Goal: Task Accomplishment & Management: Complete application form

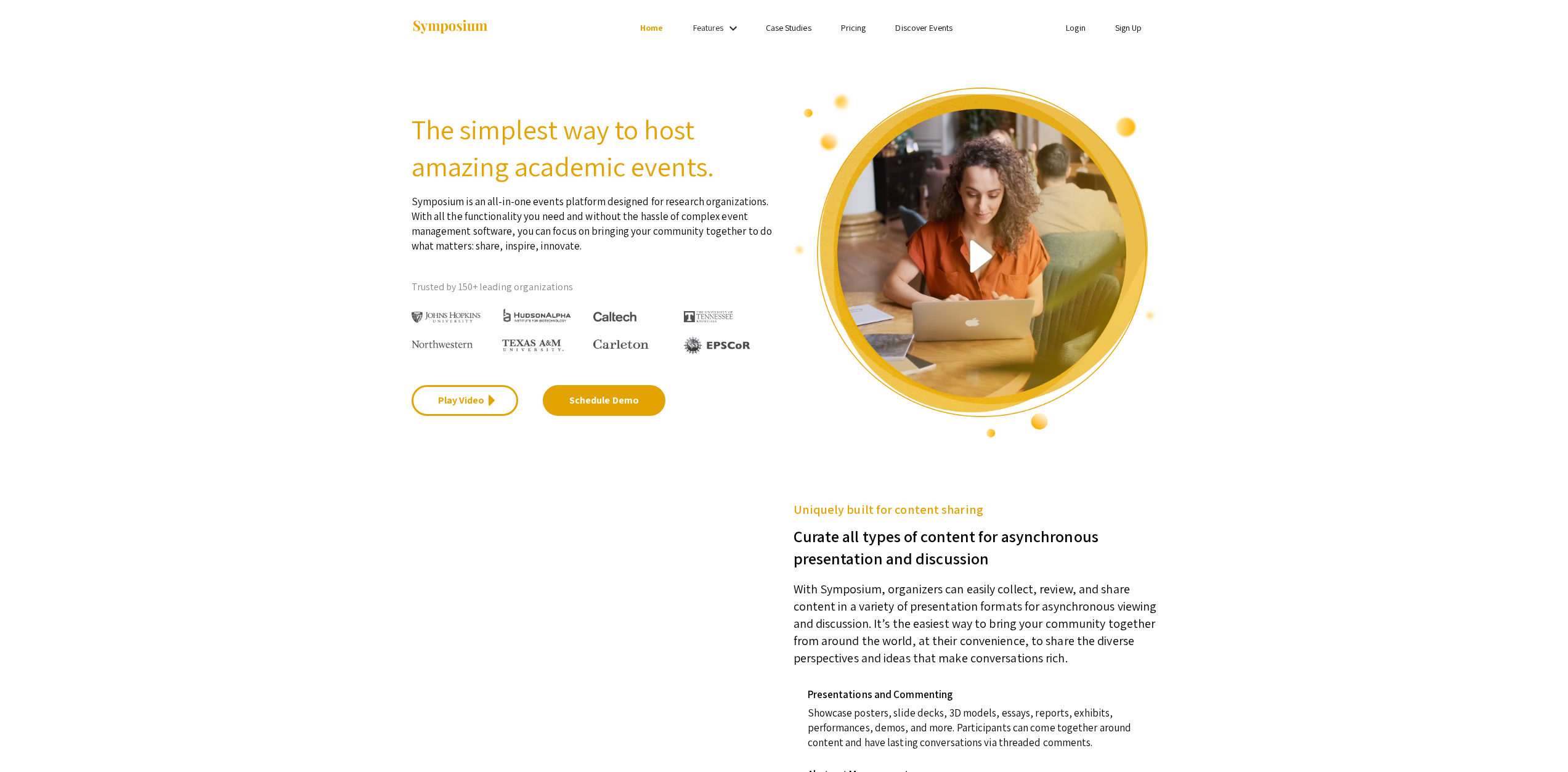
click at [1121, 31] on link "Sign Up" at bounding box center [1129, 27] width 27 height 11
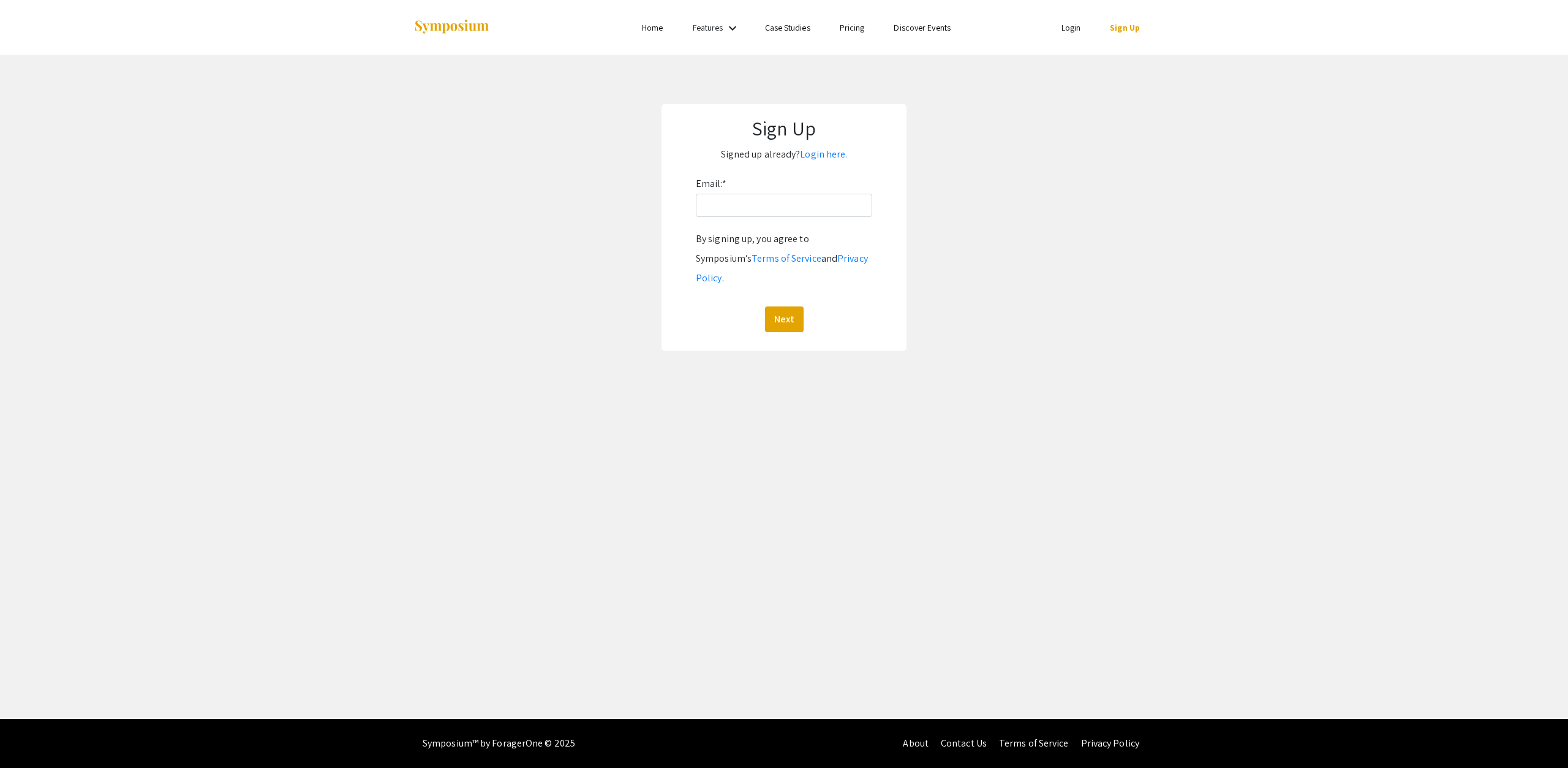
click at [1066, 23] on link "Login" at bounding box center [1071, 27] width 19 height 11
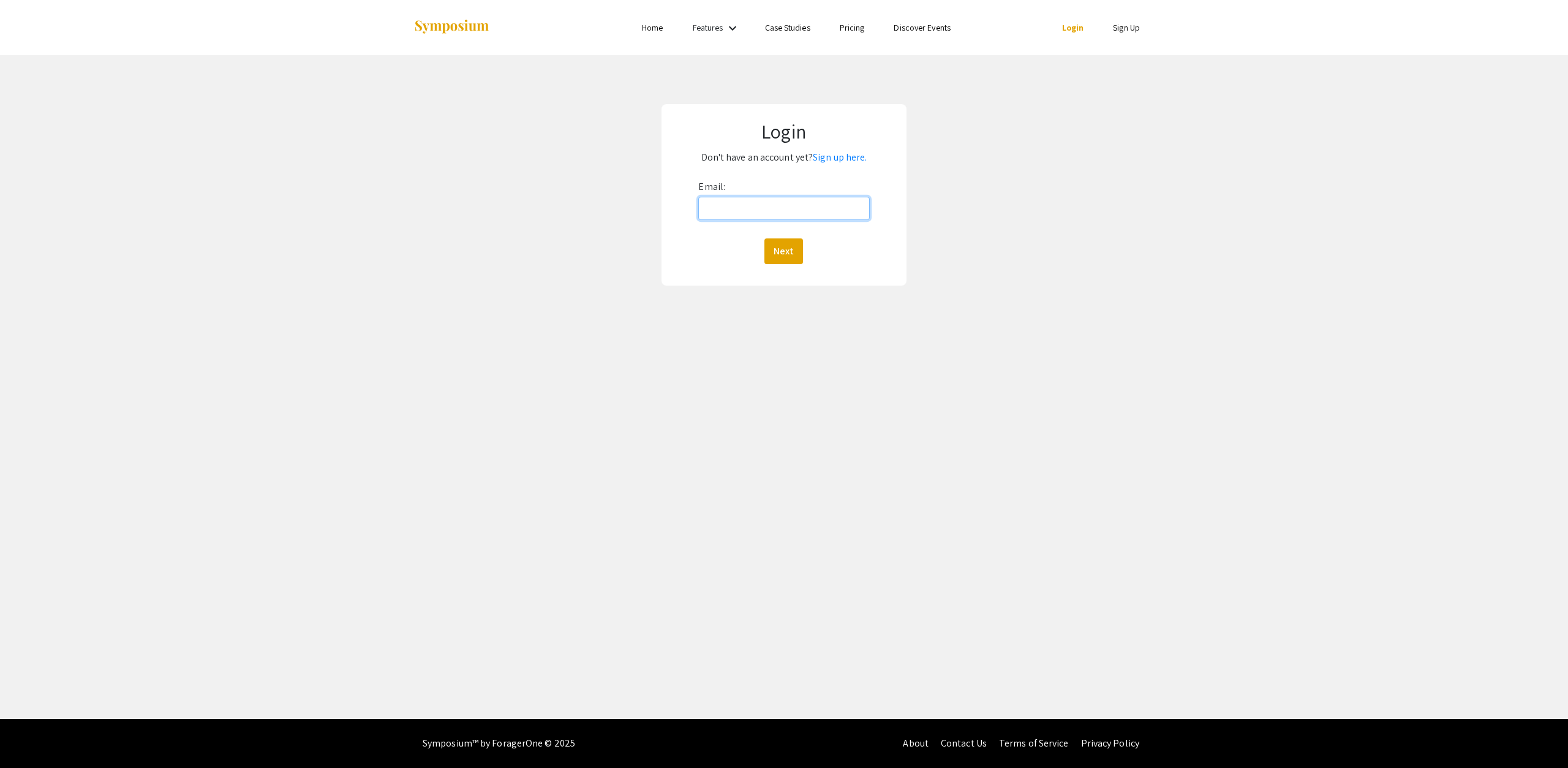
click at [736, 201] on input "Email:" at bounding box center [784, 208] width 171 height 23
type input "vks00003"
click at [798, 204] on input "vks00003" at bounding box center [784, 208] width 171 height 23
type input "[EMAIL_ADDRESS][DOMAIN_NAME]"
click at [764, 239] on button "Next" at bounding box center [784, 251] width 39 height 26
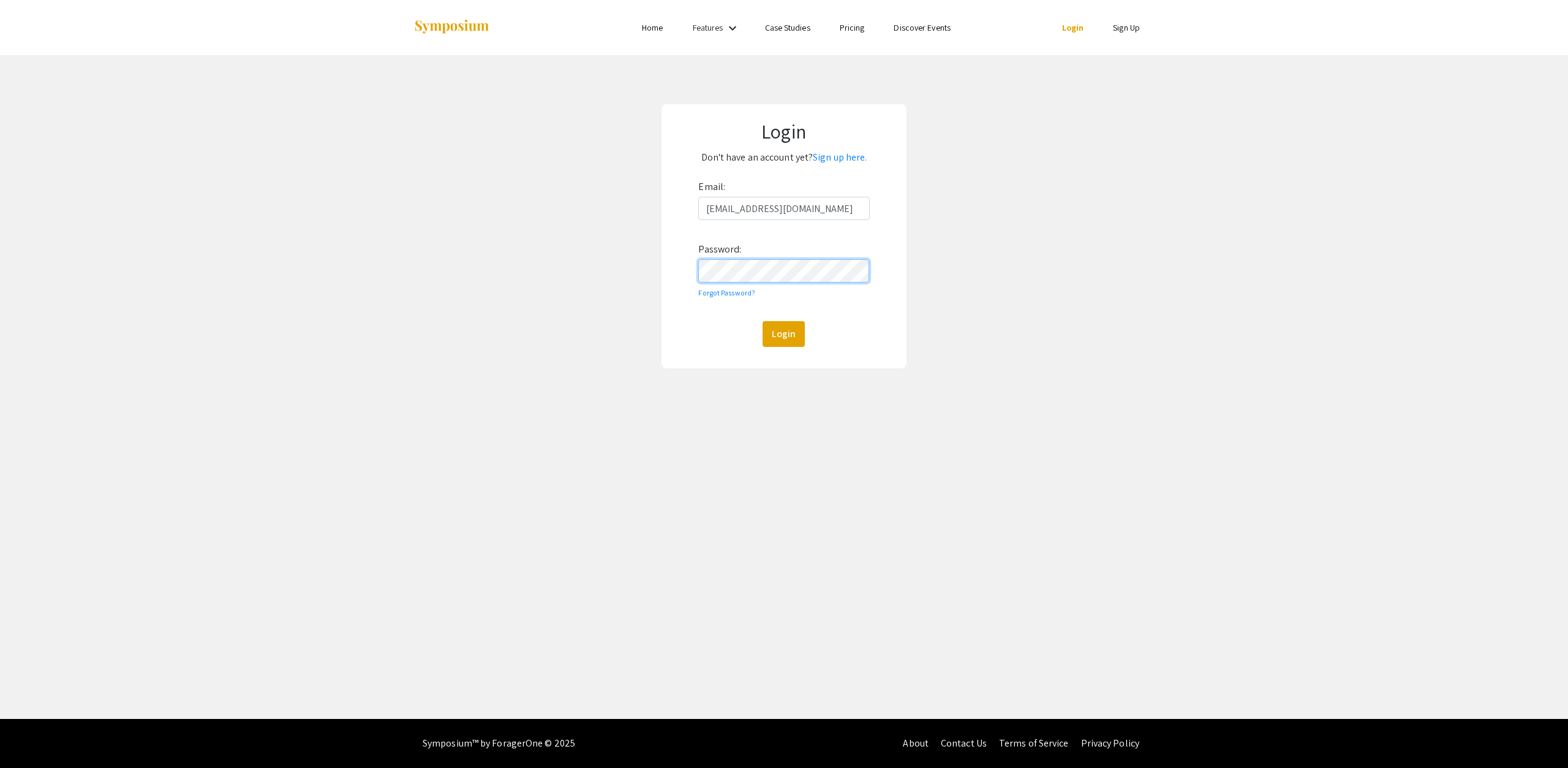
click at [763, 321] on button "Login" at bounding box center [784, 334] width 42 height 26
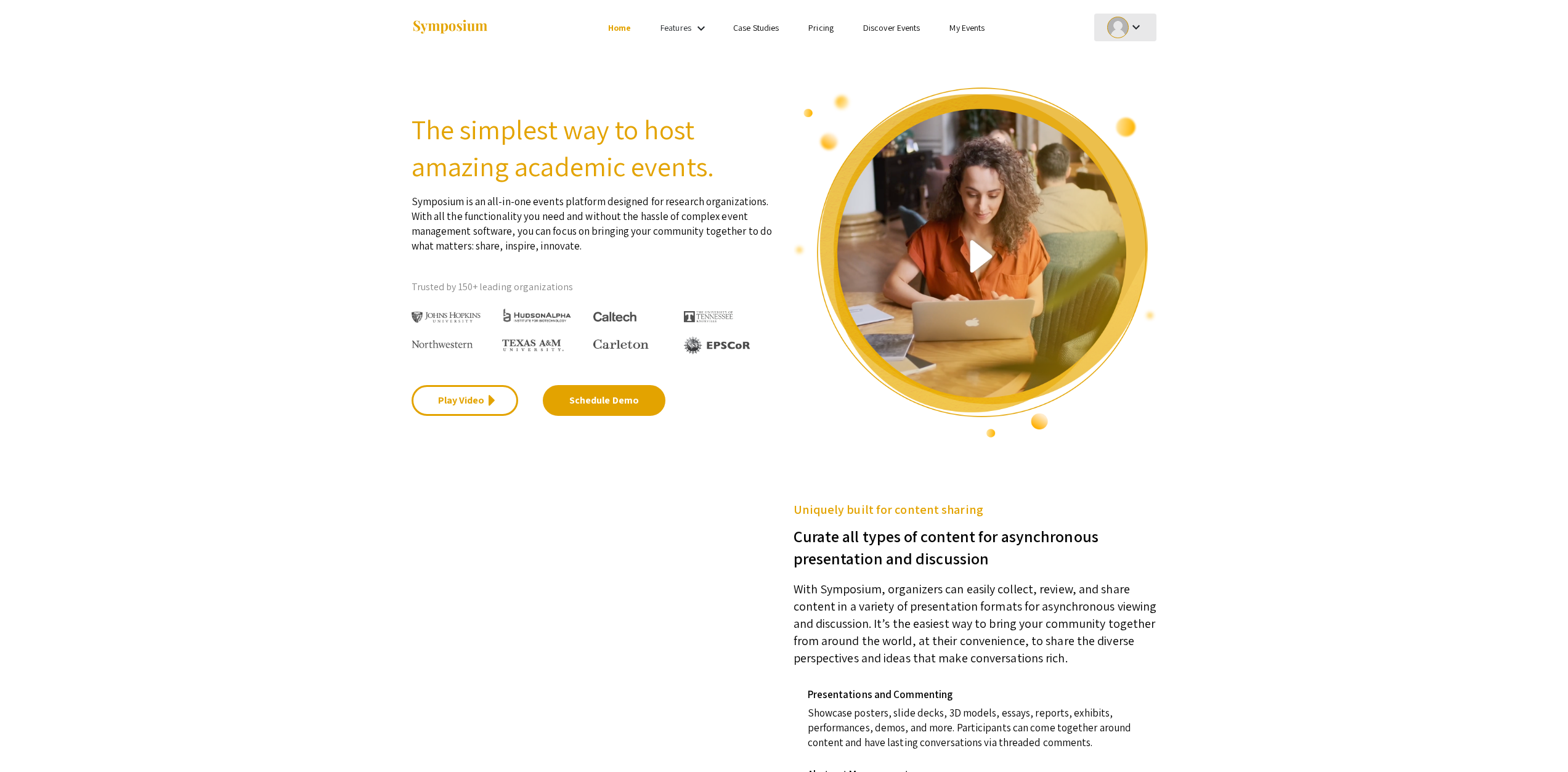
click at [1109, 30] on div at bounding box center [1118, 27] width 22 height 22
click at [1133, 71] on button "My Account" at bounding box center [1132, 61] width 76 height 30
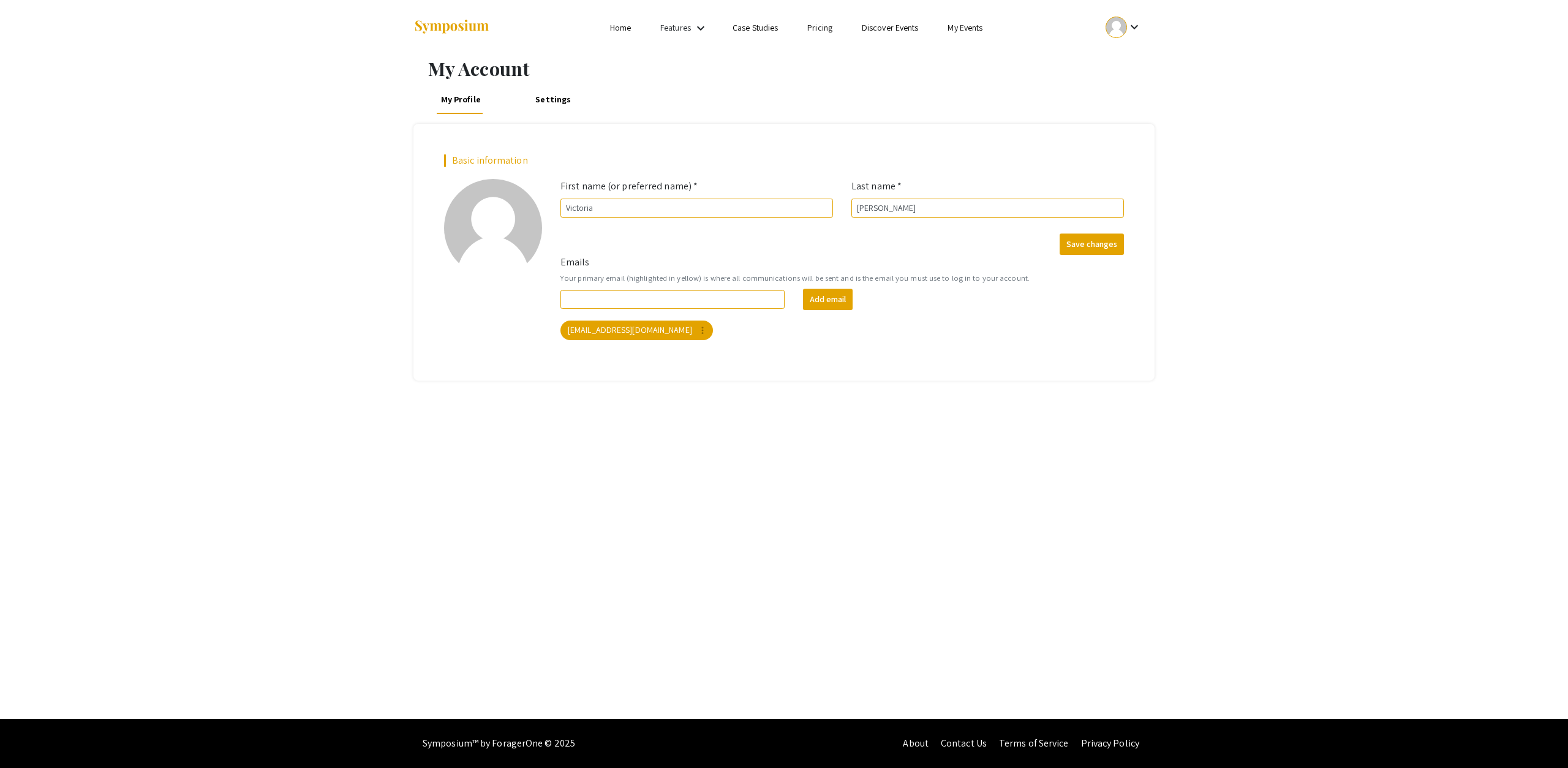
click at [1126, 29] on div at bounding box center [1116, 27] width 22 height 22
click at [1154, 96] on button "My Submissions" at bounding box center [1131, 90] width 75 height 29
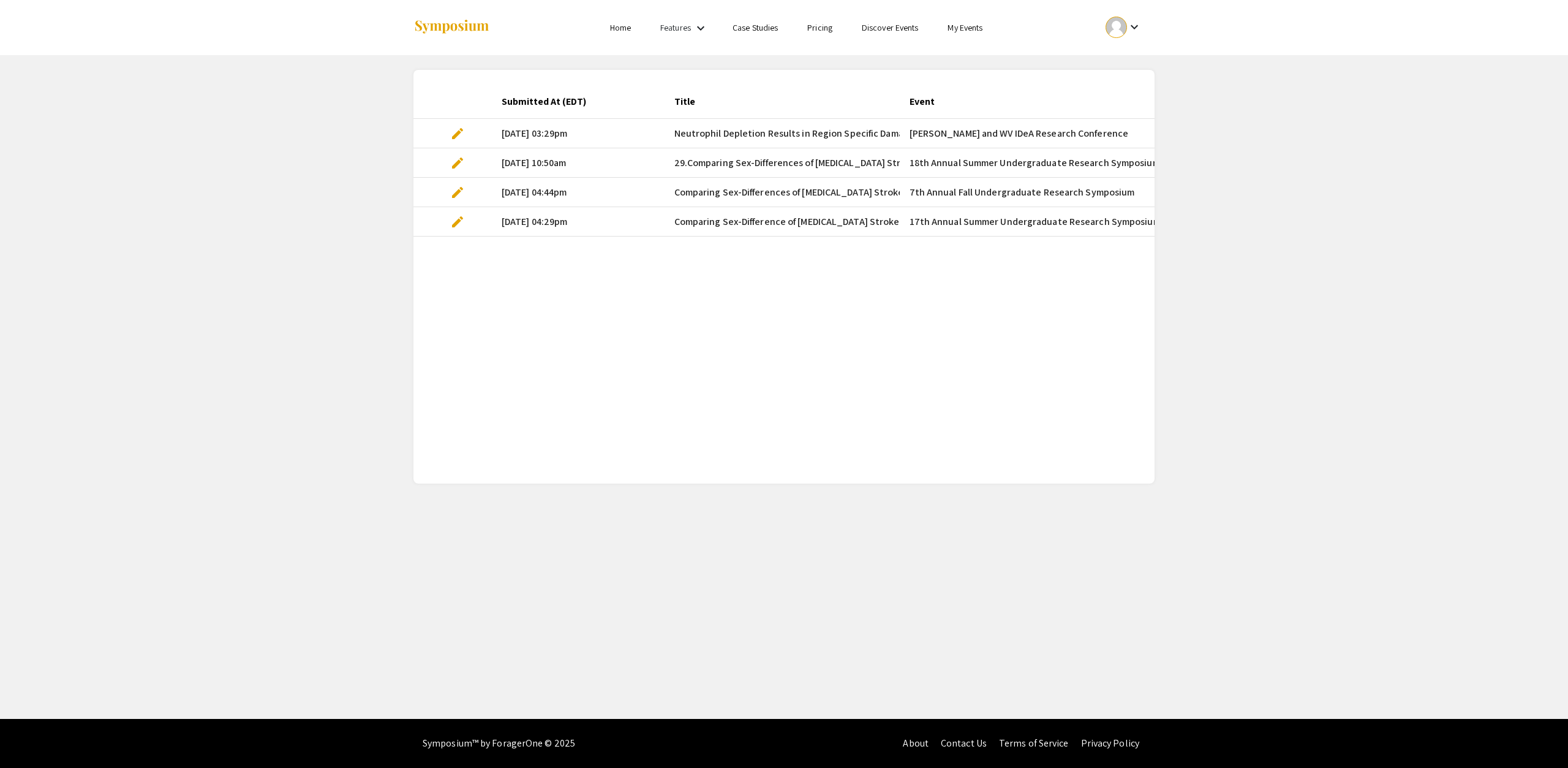
click at [458, 140] on span "edit" at bounding box center [458, 134] width 14 height 14
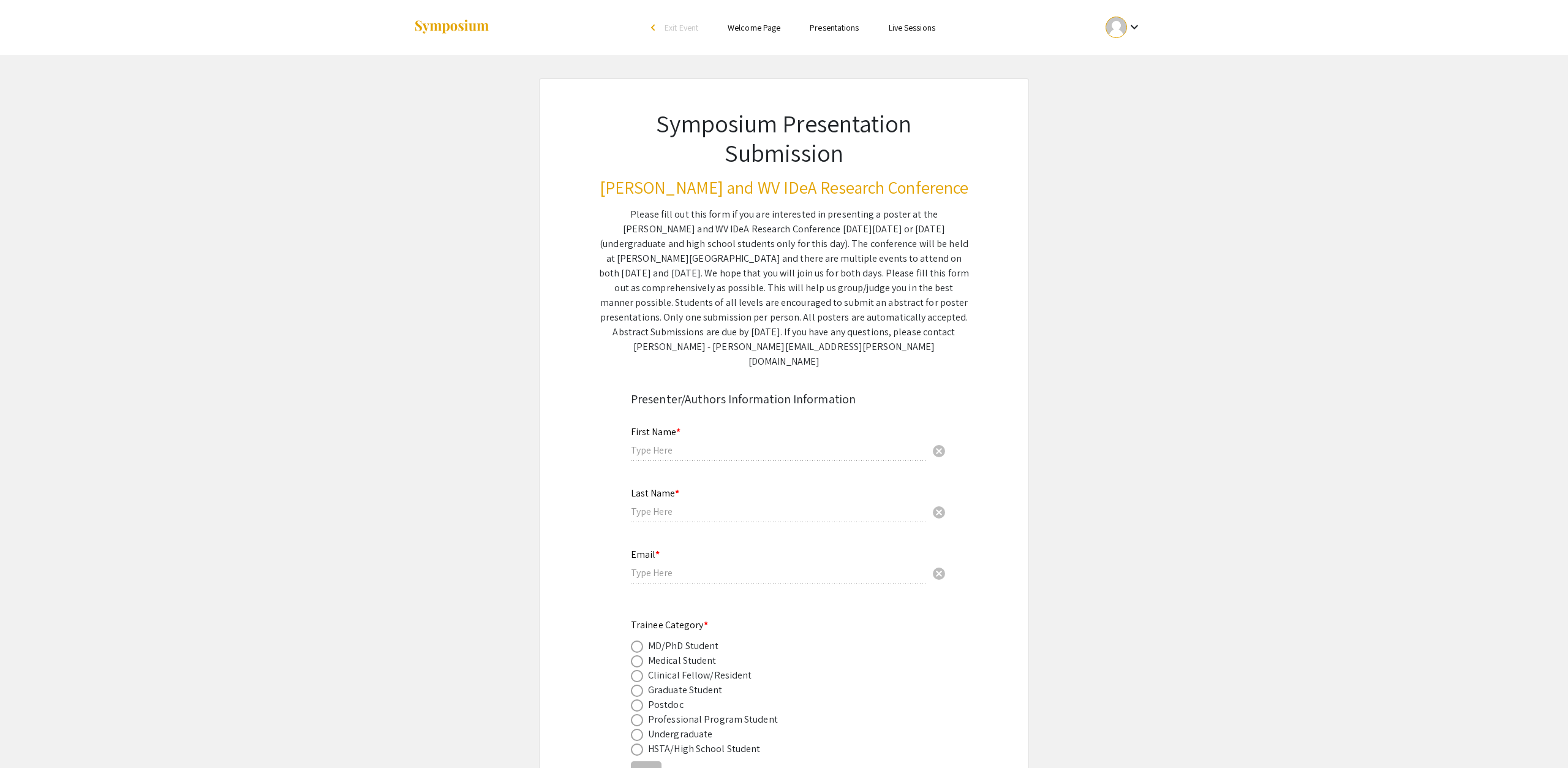
type input "Victoria"
type input "[PERSON_NAME]"
type input "[EMAIL_ADDRESS][DOMAIN_NAME]"
radio input "true"
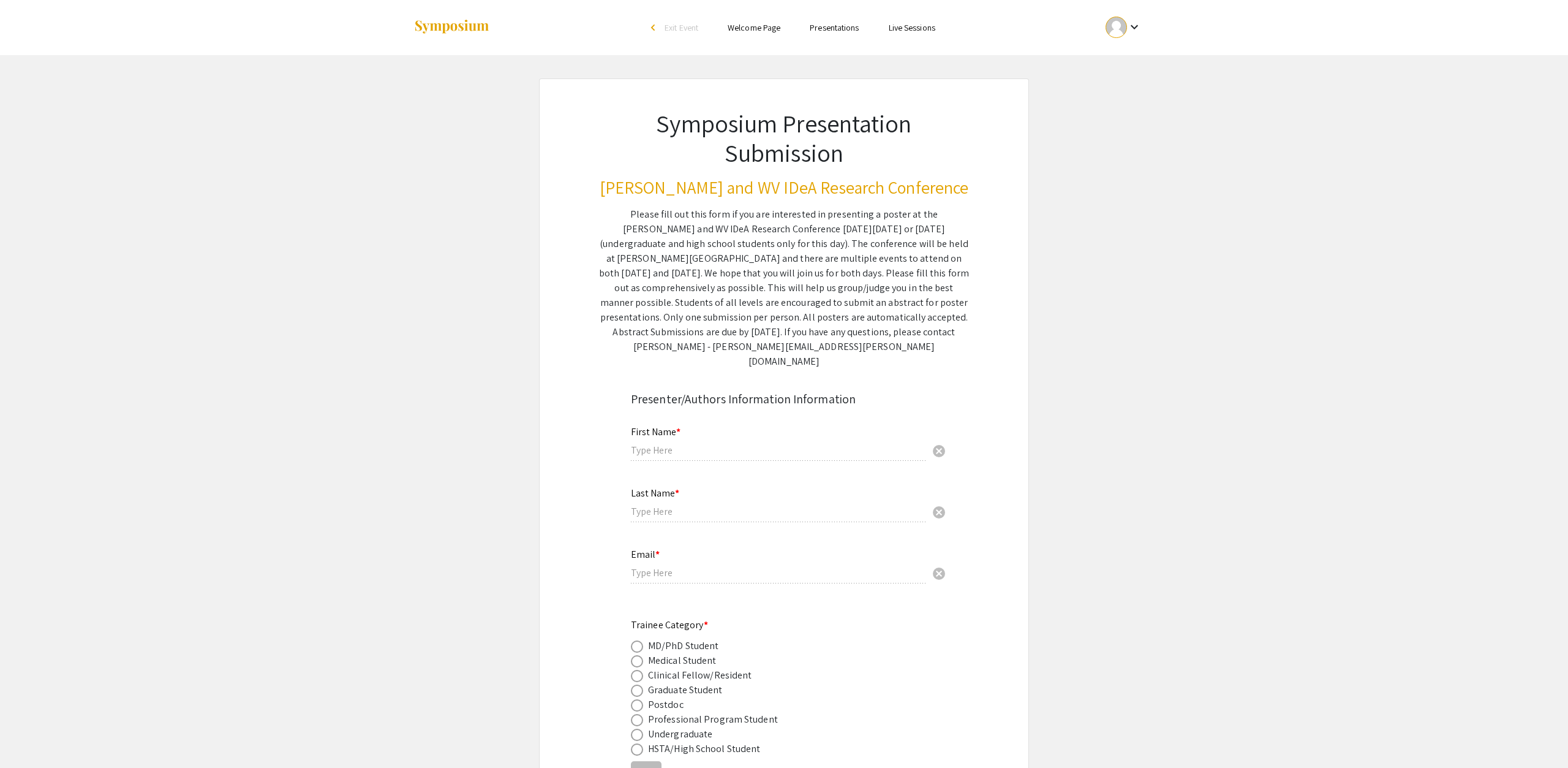
type input "Undergraduate IMMB Internship Program"
radio input "true"
type input "Immunology & Medical Microbiology"
radio input "true"
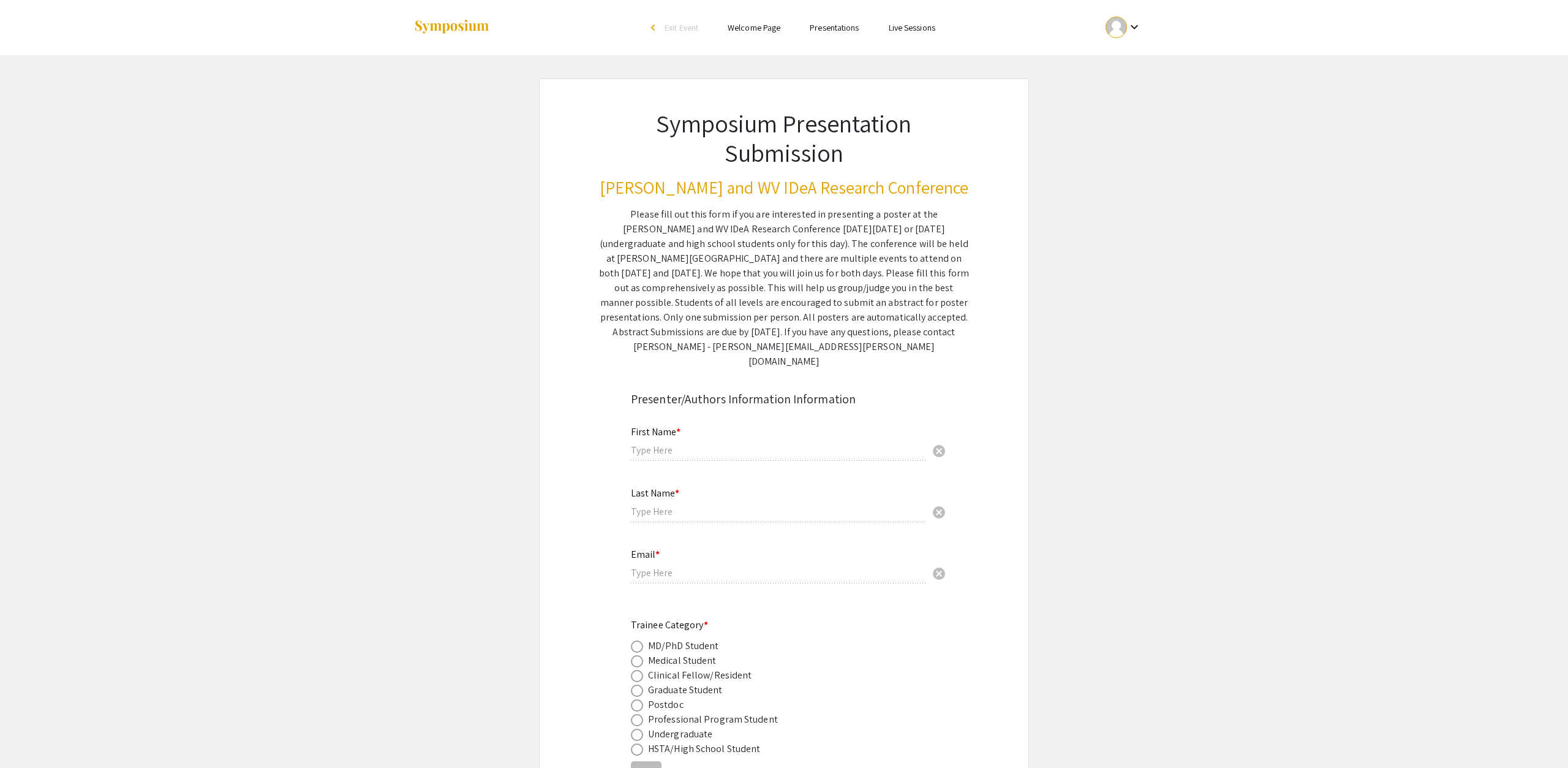
type input "[PERSON_NAME]"
type input "[EMAIL_ADDRESS][DOMAIN_NAME]"
click at [819, 29] on link "Presentations" at bounding box center [830, 27] width 49 height 11
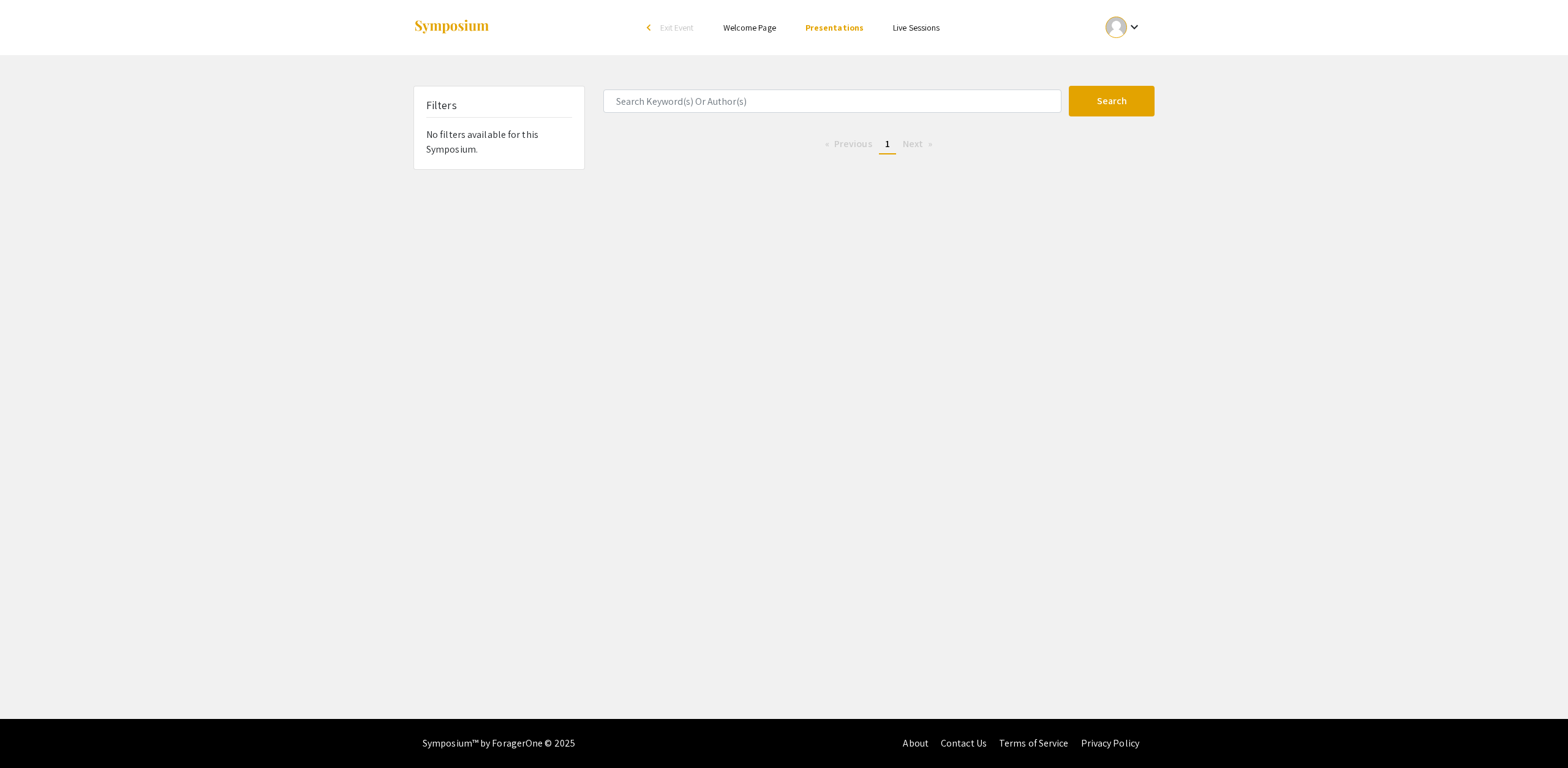
click at [649, 30] on div "arrow_back_ios" at bounding box center [651, 27] width 7 height 7
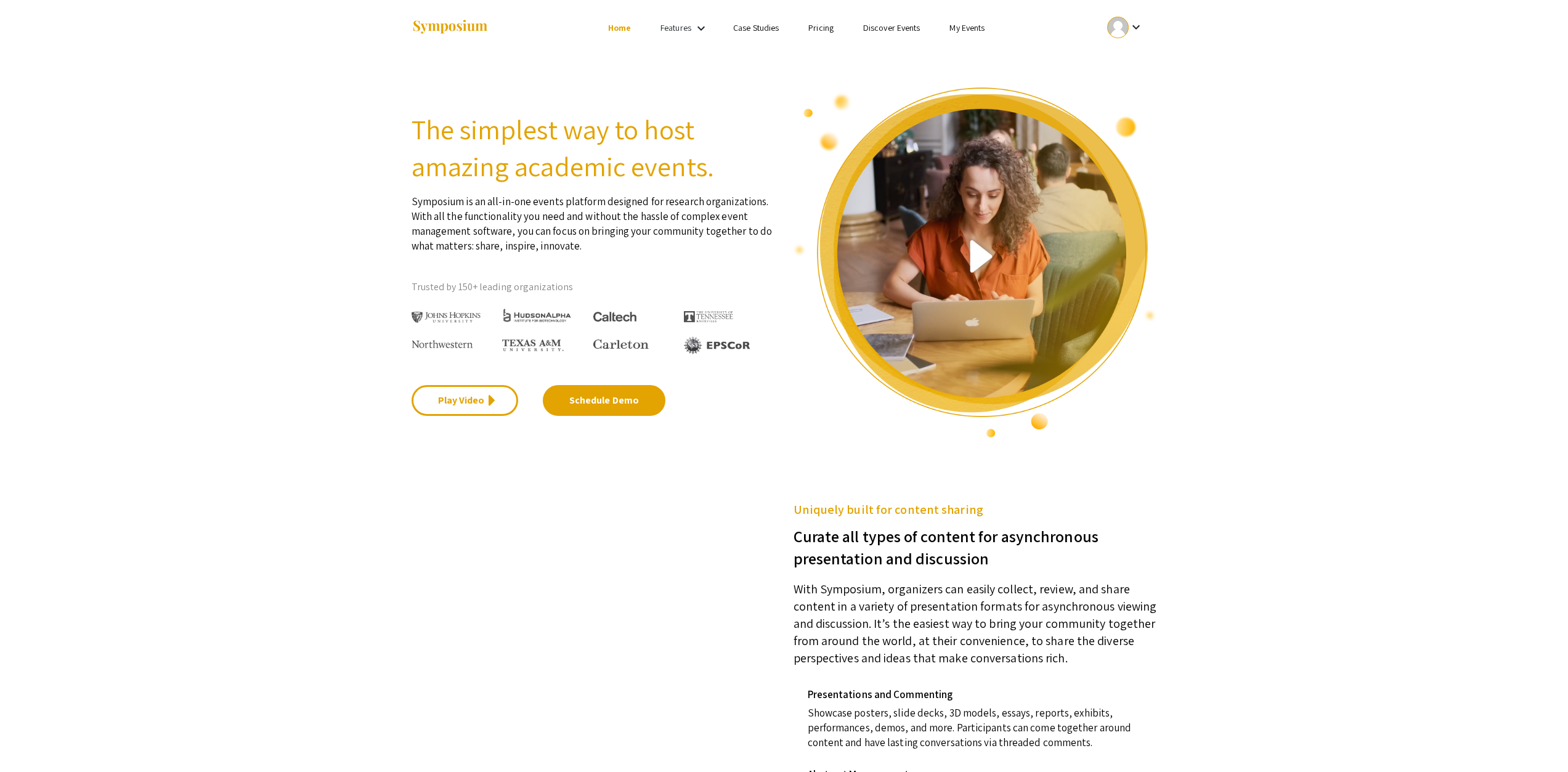
click at [1130, 27] on mat-icon "keyboard_arrow_down" at bounding box center [1135, 27] width 14 height 14
click at [1135, 30] on div at bounding box center [784, 386] width 1568 height 772
click at [1139, 26] on mat-icon "keyboard_arrow_down" at bounding box center [1135, 27] width 14 height 14
click at [1119, 123] on button "Sign out" at bounding box center [1132, 120] width 76 height 30
